Goal: Task Accomplishment & Management: Manage account settings

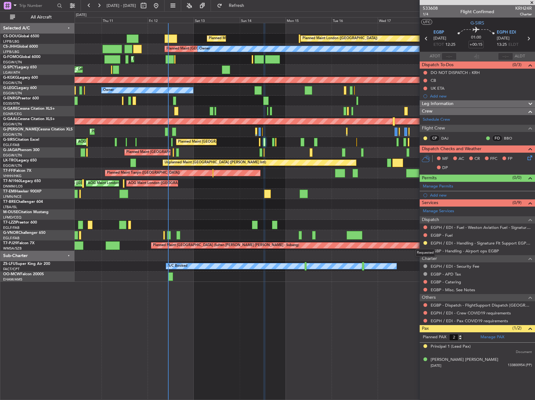
click at [425, 250] on div "Requested" at bounding box center [425, 253] width 19 height 8
click at [425, 251] on button at bounding box center [426, 251] width 4 height 4
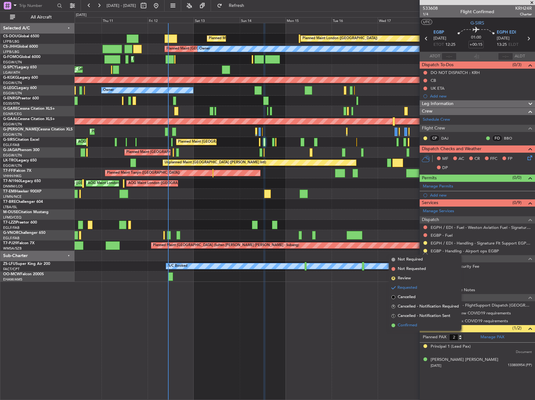
click at [402, 327] on span "Confirmed" at bounding box center [407, 325] width 19 height 6
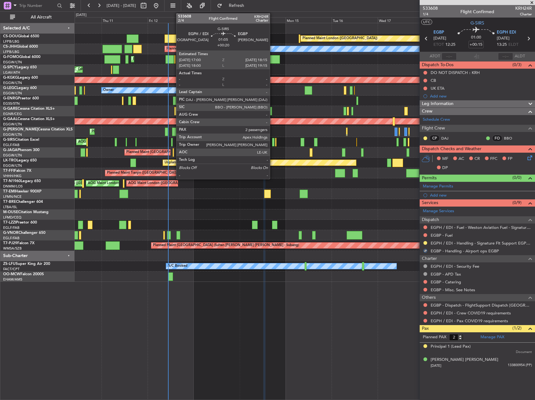
click at [273, 142] on div at bounding box center [273, 142] width 3 height 8
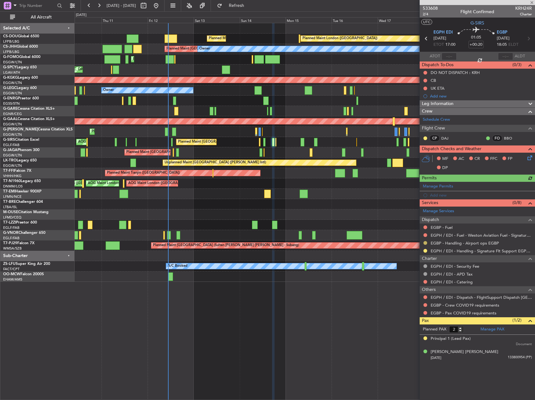
click at [425, 243] on button at bounding box center [426, 243] width 4 height 4
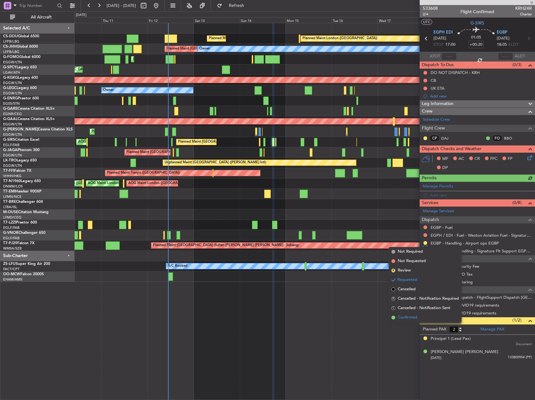
click at [407, 316] on span "Confirmed" at bounding box center [407, 317] width 19 height 6
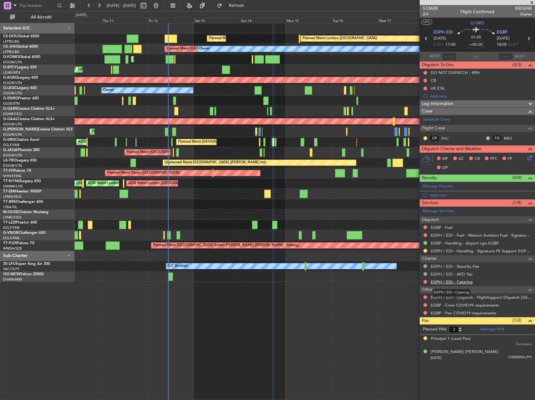
click at [445, 280] on link "EGPH / EDI - Catering" at bounding box center [452, 281] width 42 height 5
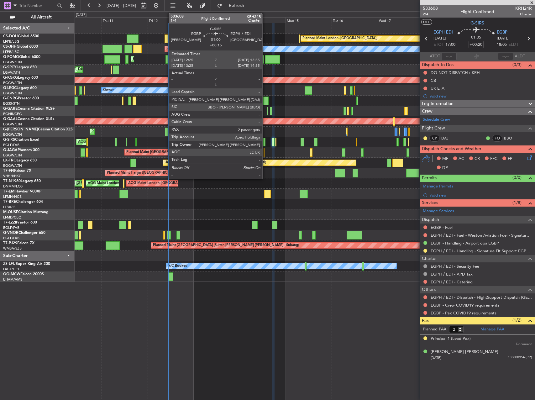
click at [265, 141] on div at bounding box center [264, 142] width 3 height 8
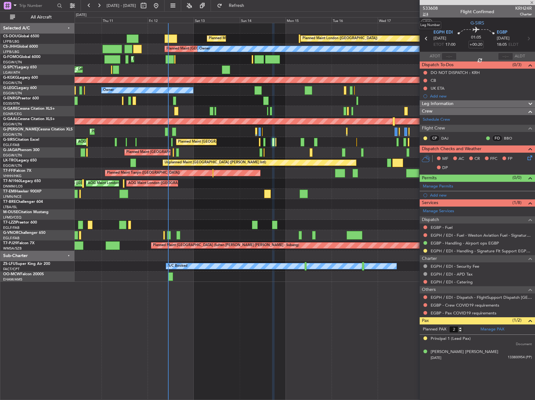
type input "+00:15"
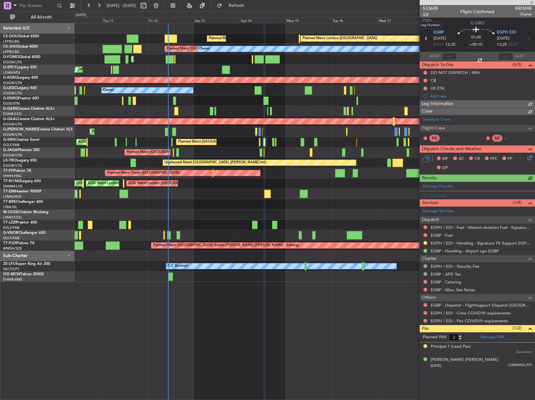
click at [427, 14] on span "1/4" at bounding box center [430, 14] width 15 height 5
click at [428, 9] on span "533608" at bounding box center [430, 8] width 15 height 7
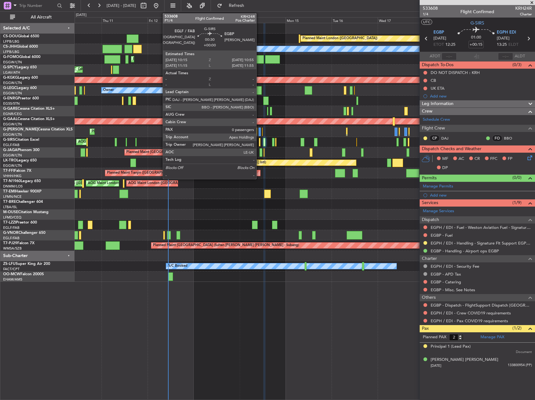
click at [259, 141] on div at bounding box center [260, 142] width 2 height 8
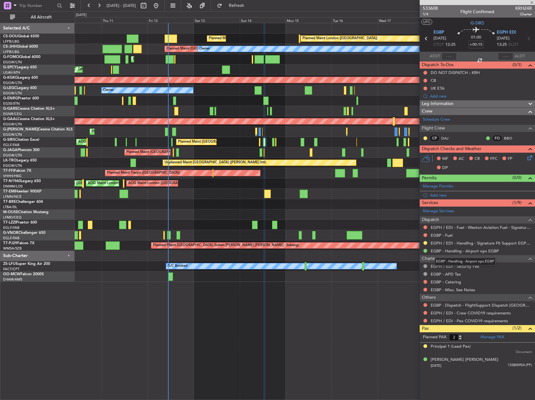
type input "0"
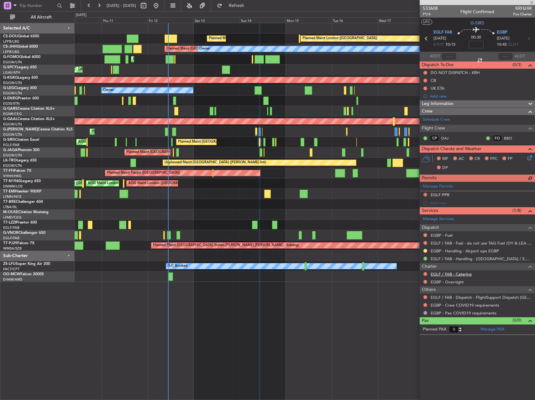
click at [449, 275] on link "EGLF / FAB - Catering" at bounding box center [451, 274] width 41 height 5
click at [427, 274] on div at bounding box center [425, 274] width 5 height 5
click at [425, 273] on button at bounding box center [426, 274] width 4 height 4
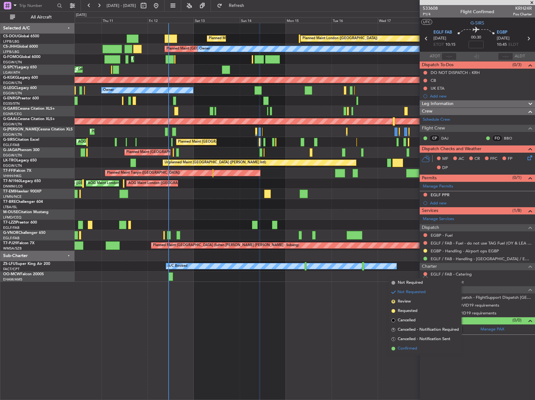
click at [413, 349] on span "Confirmed" at bounding box center [407, 349] width 19 height 6
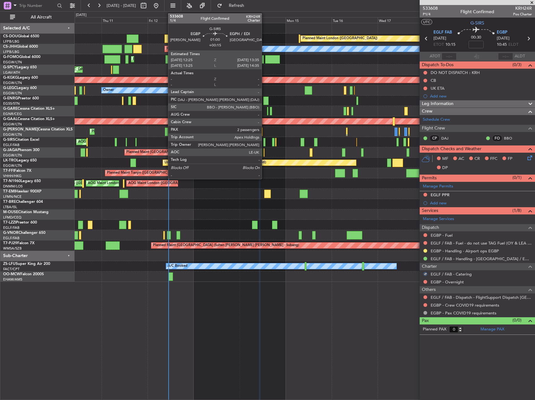
click at [265, 142] on div at bounding box center [264, 142] width 3 height 8
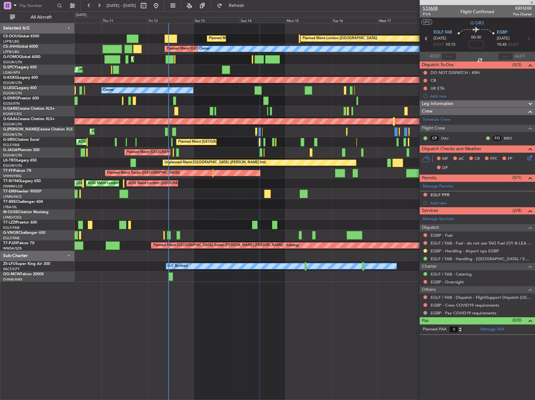
click at [432, 7] on span "533608" at bounding box center [430, 8] width 15 height 7
type input "+00:15"
type input "2"
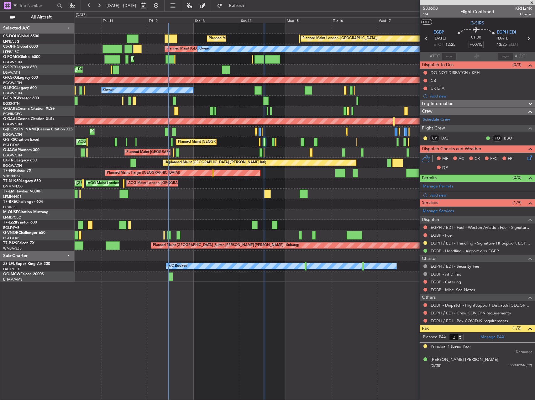
click at [425, 15] on span "1/4" at bounding box center [430, 14] width 15 height 5
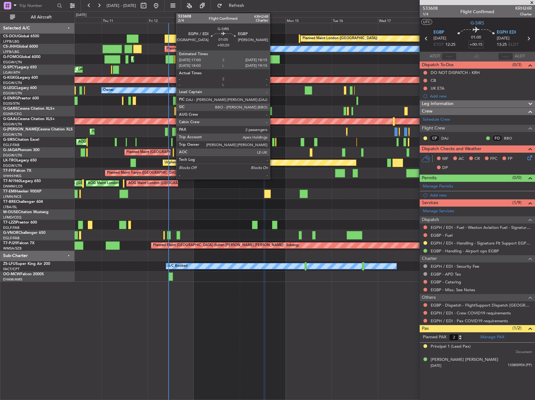
click at [273, 142] on div at bounding box center [273, 142] width 3 height 8
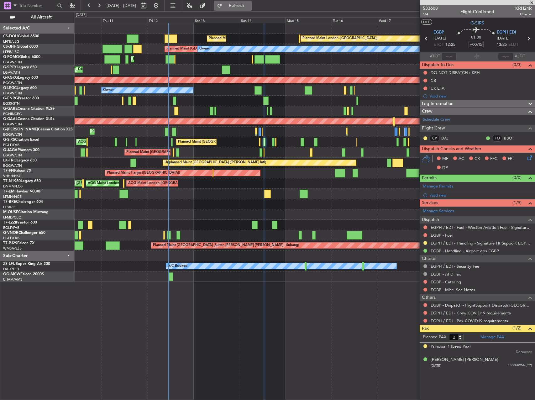
drag, startPoint x: 246, startPoint y: 7, endPoint x: 240, endPoint y: 5, distance: 7.1
click at [246, 7] on span "Refresh" at bounding box center [237, 5] width 26 height 4
